Goal: Information Seeking & Learning: Learn about a topic

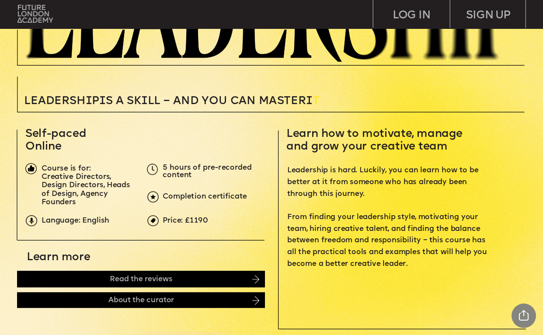
scroll to position [118, 0]
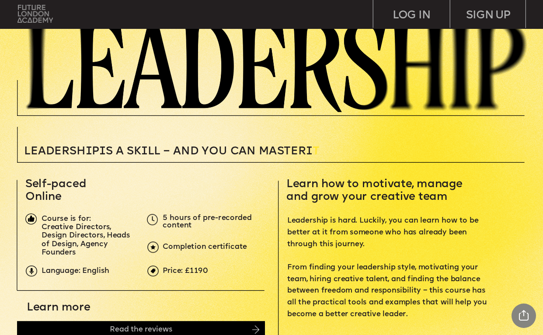
click at [34, 10] on img at bounding box center [34, 14] width 35 height 18
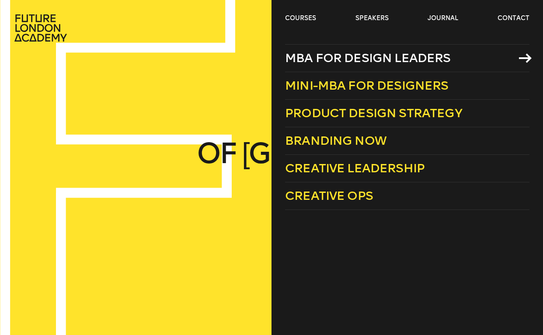
click at [319, 62] on span "MBA for Design Leaders" at bounding box center [368, 58] width 166 height 14
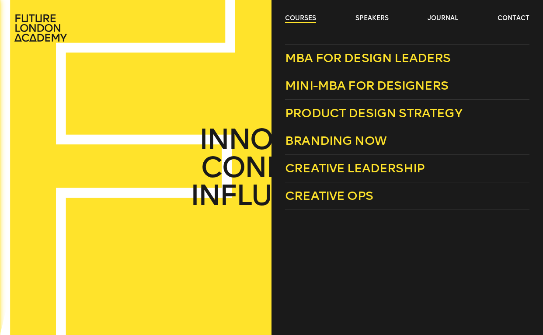
click at [307, 19] on link "courses" at bounding box center [300, 18] width 31 height 9
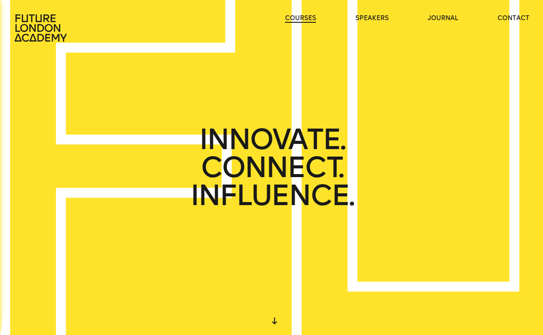
click at [307, 19] on link "courses" at bounding box center [300, 18] width 31 height 9
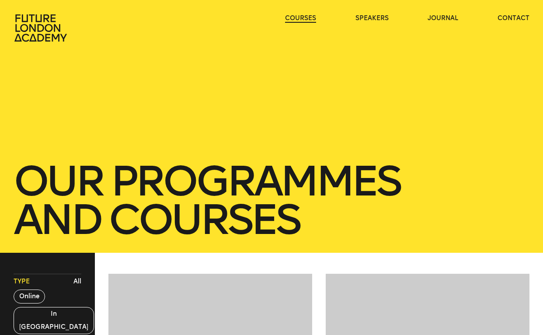
click at [307, 19] on link "courses" at bounding box center [300, 18] width 31 height 9
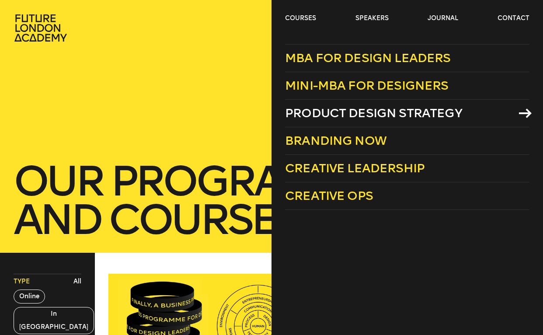
click at [342, 111] on span "Product Design Strategy" at bounding box center [373, 113] width 177 height 14
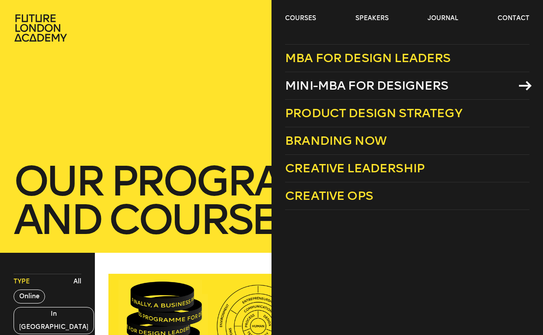
click at [338, 92] on span "Mini-MBA for Designers" at bounding box center [366, 85] width 163 height 14
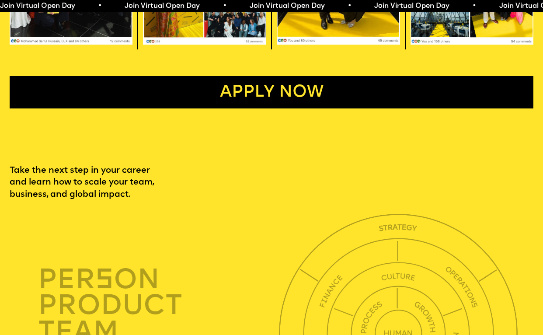
scroll to position [1732, 0]
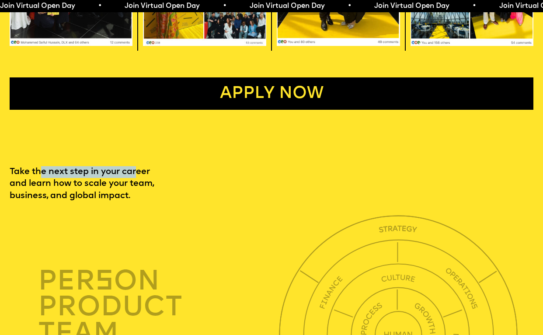
drag, startPoint x: 40, startPoint y: 157, endPoint x: 134, endPoint y: 162, distance: 94.5
click at [134, 166] on p "Take the next step in your career and learn how to scale your team, business, a…" at bounding box center [94, 184] width 168 height 36
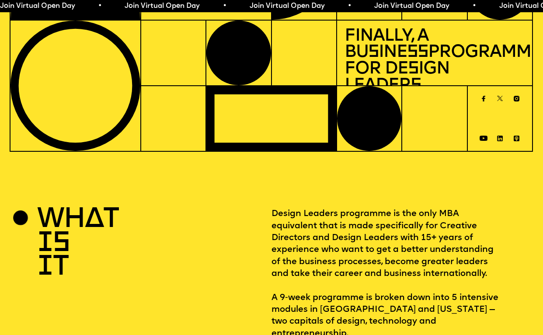
scroll to position [0, 0]
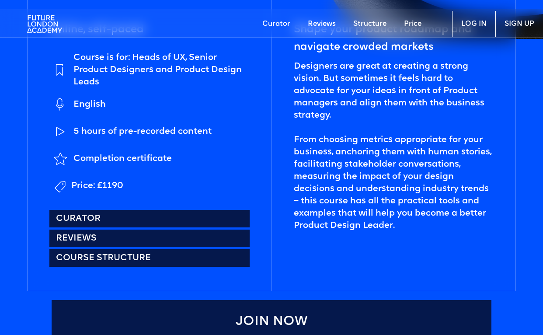
scroll to position [386, 0]
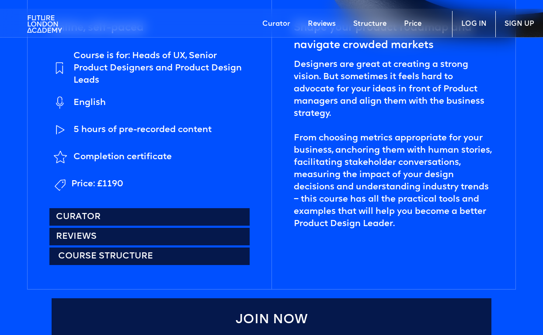
click at [151, 259] on link "Course structure" at bounding box center [149, 255] width 200 height 17
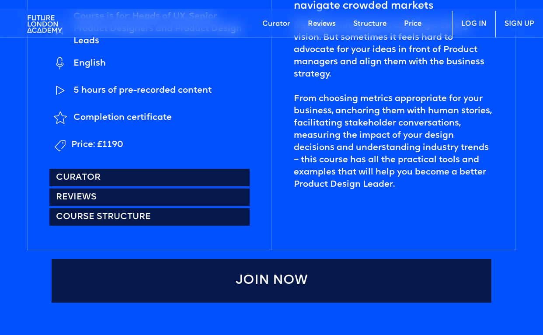
scroll to position [386, 0]
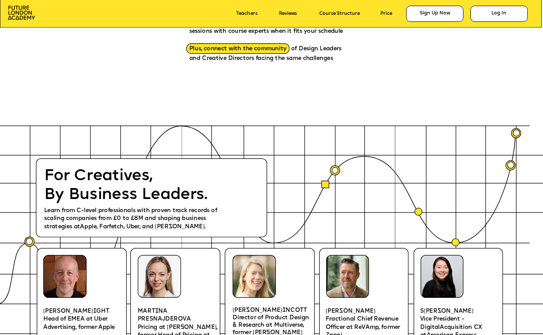
scroll to position [1020, 0]
